Goal: Find specific page/section: Find specific page/section

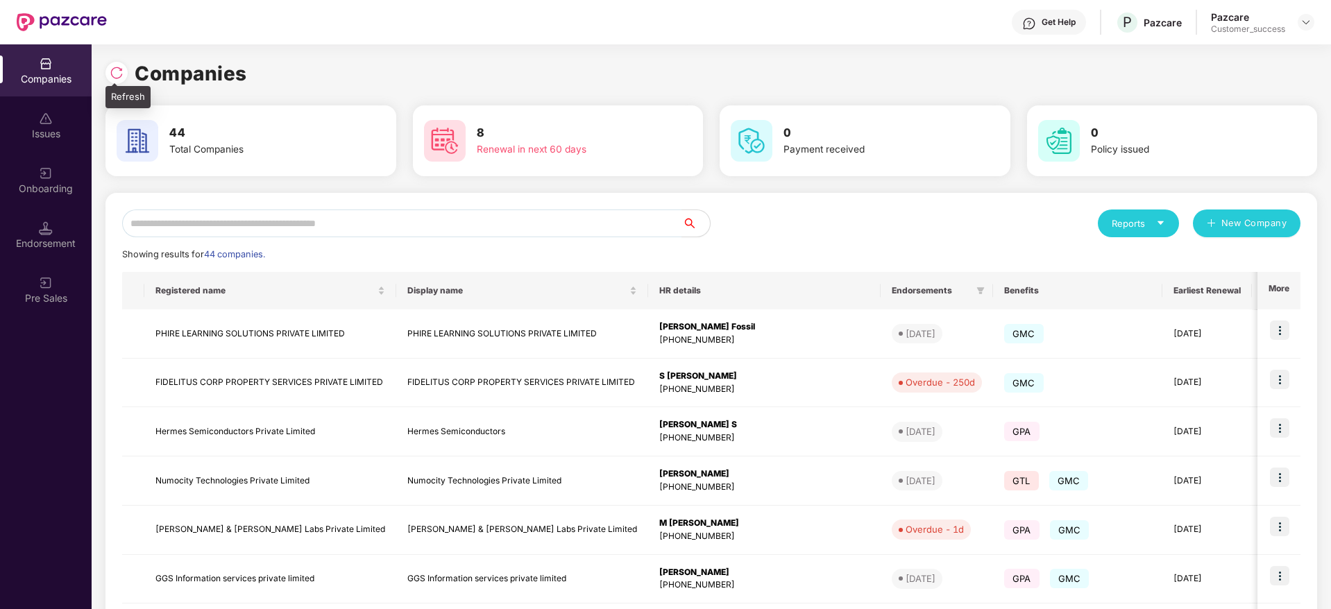
scroll to position [1, 0]
click at [117, 69] on img at bounding box center [117, 72] width 14 height 14
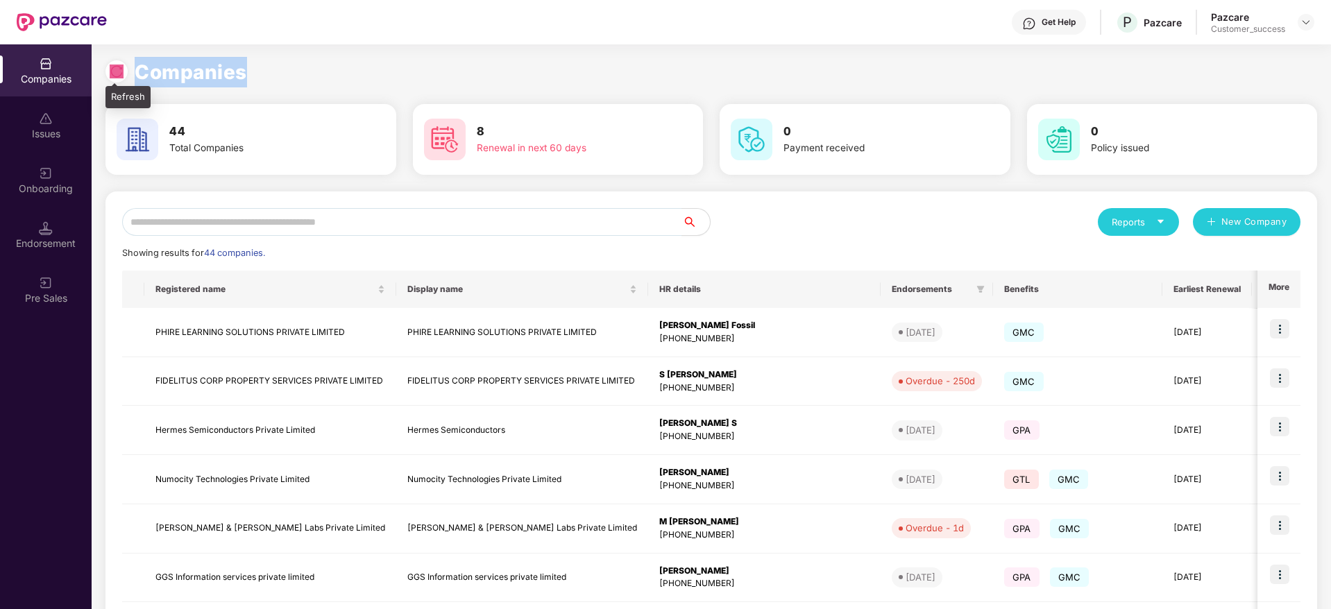
drag, startPoint x: 242, startPoint y: 71, endPoint x: 110, endPoint y: 75, distance: 131.2
click at [110, 75] on div "Companies" at bounding box center [711, 72] width 1212 height 31
click at [110, 75] on img at bounding box center [117, 72] width 14 height 14
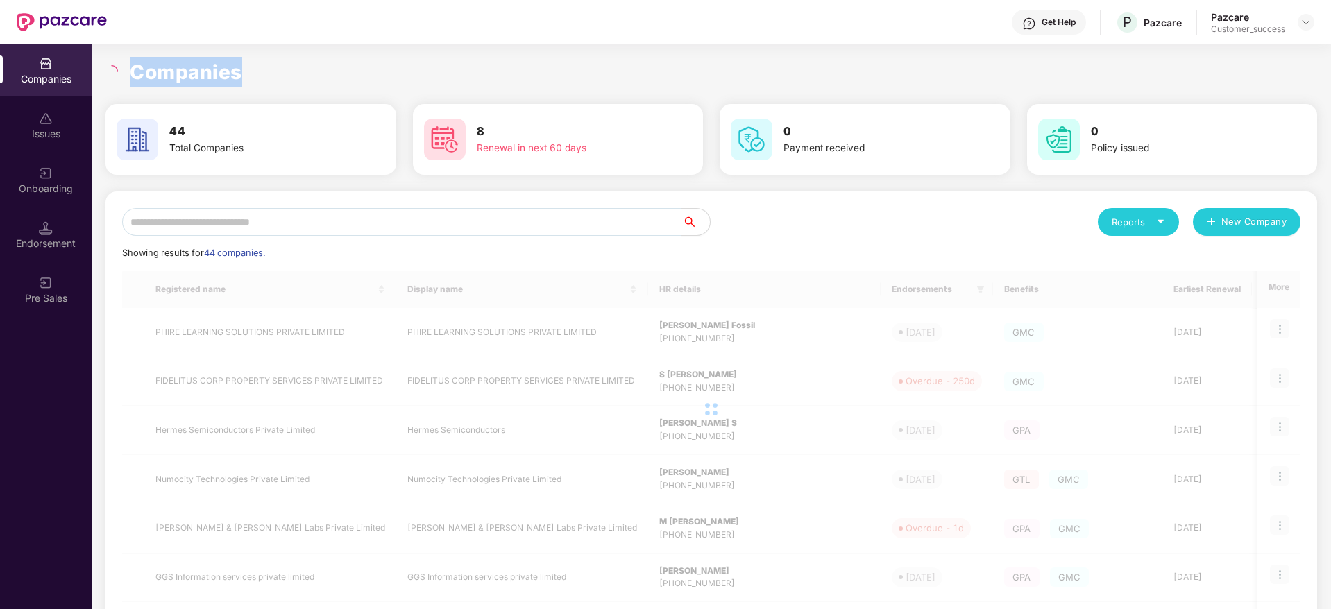
click at [200, 70] on h1 "Companies" at bounding box center [186, 72] width 112 height 31
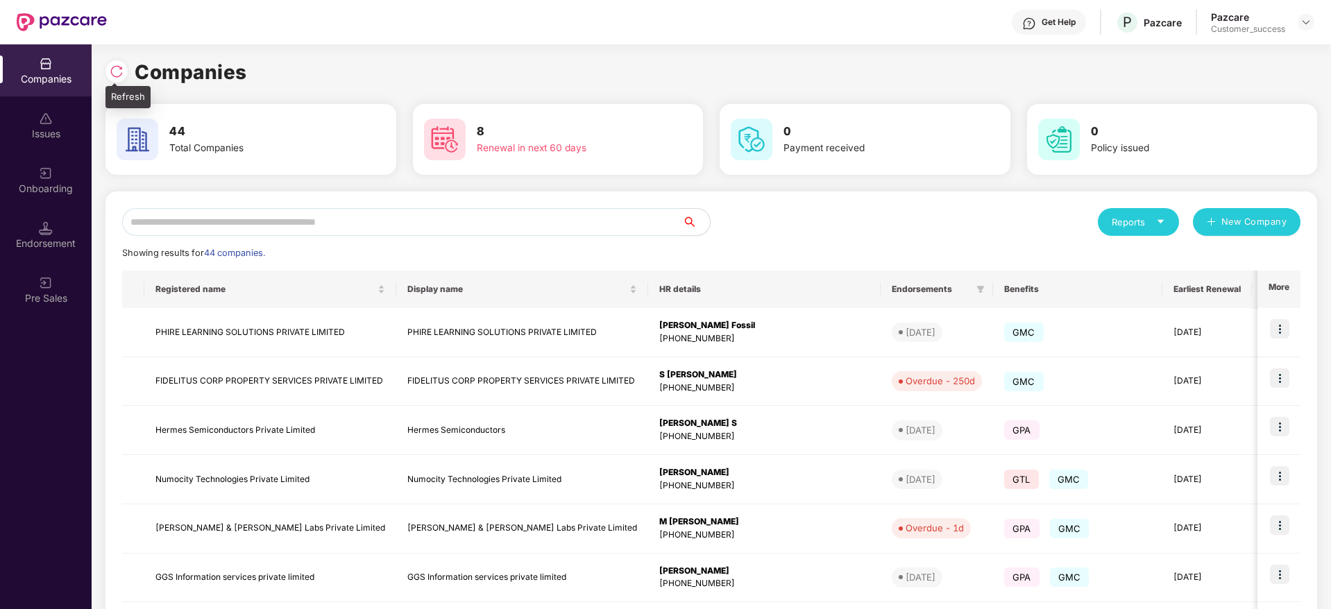
click at [119, 66] on img at bounding box center [117, 72] width 14 height 14
drag, startPoint x: 242, startPoint y: 73, endPoint x: 115, endPoint y: 74, distance: 127.0
click at [115, 74] on div "Companies" at bounding box center [711, 72] width 1212 height 31
click at [115, 74] on img at bounding box center [117, 72] width 14 height 14
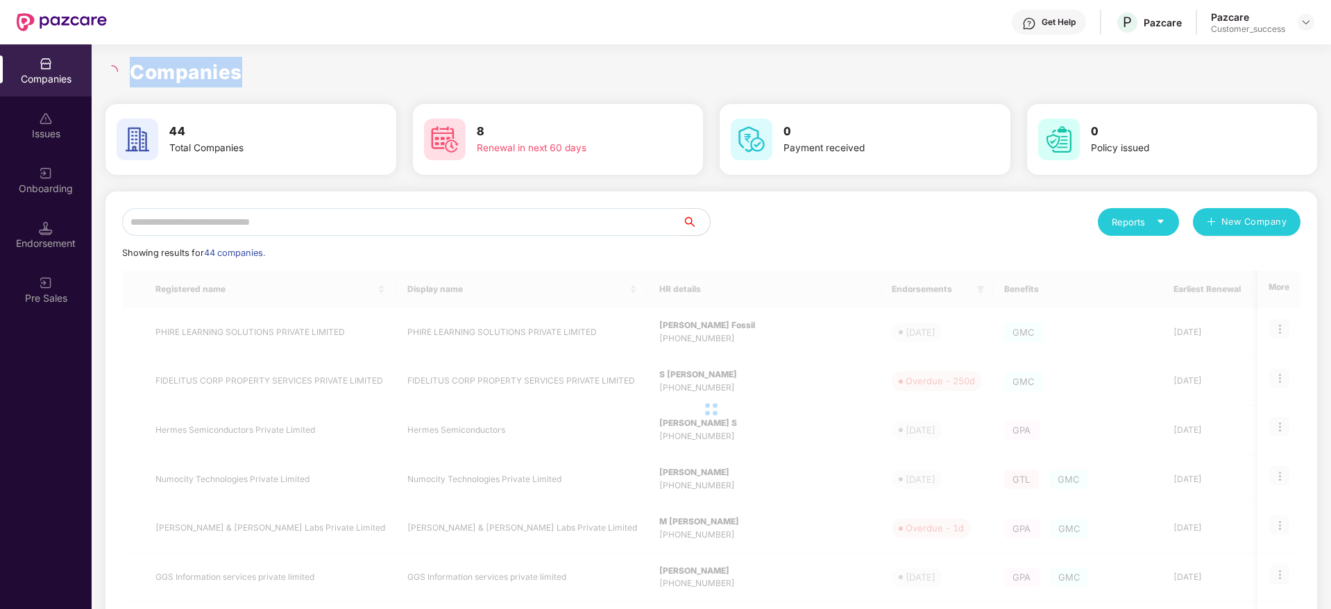
click at [180, 74] on h1 "Companies" at bounding box center [186, 72] width 112 height 31
